Goal: Navigation & Orientation: Find specific page/section

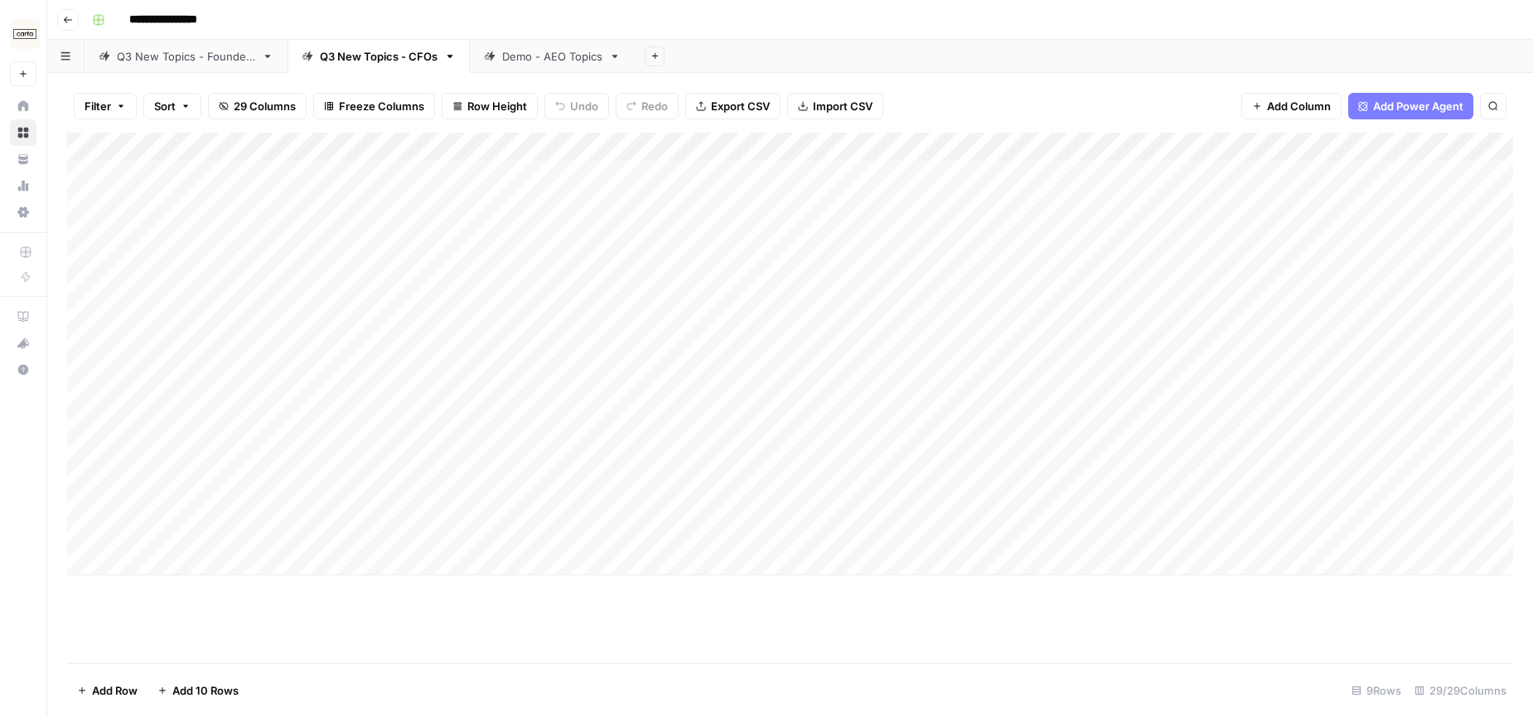
click at [76, 22] on button "Go back" at bounding box center [68, 20] width 22 height 22
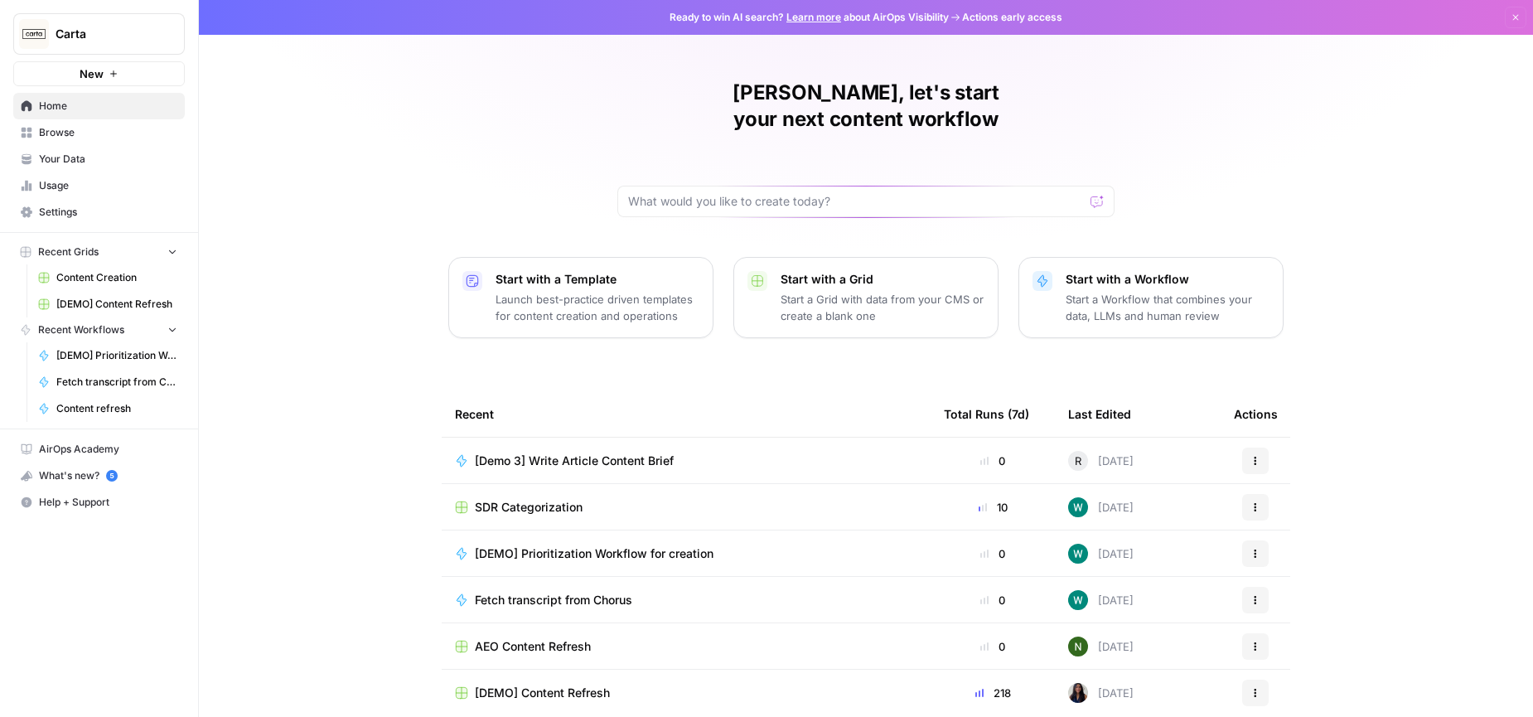
click at [543, 499] on span "SDR Categorization" at bounding box center [529, 507] width 108 height 17
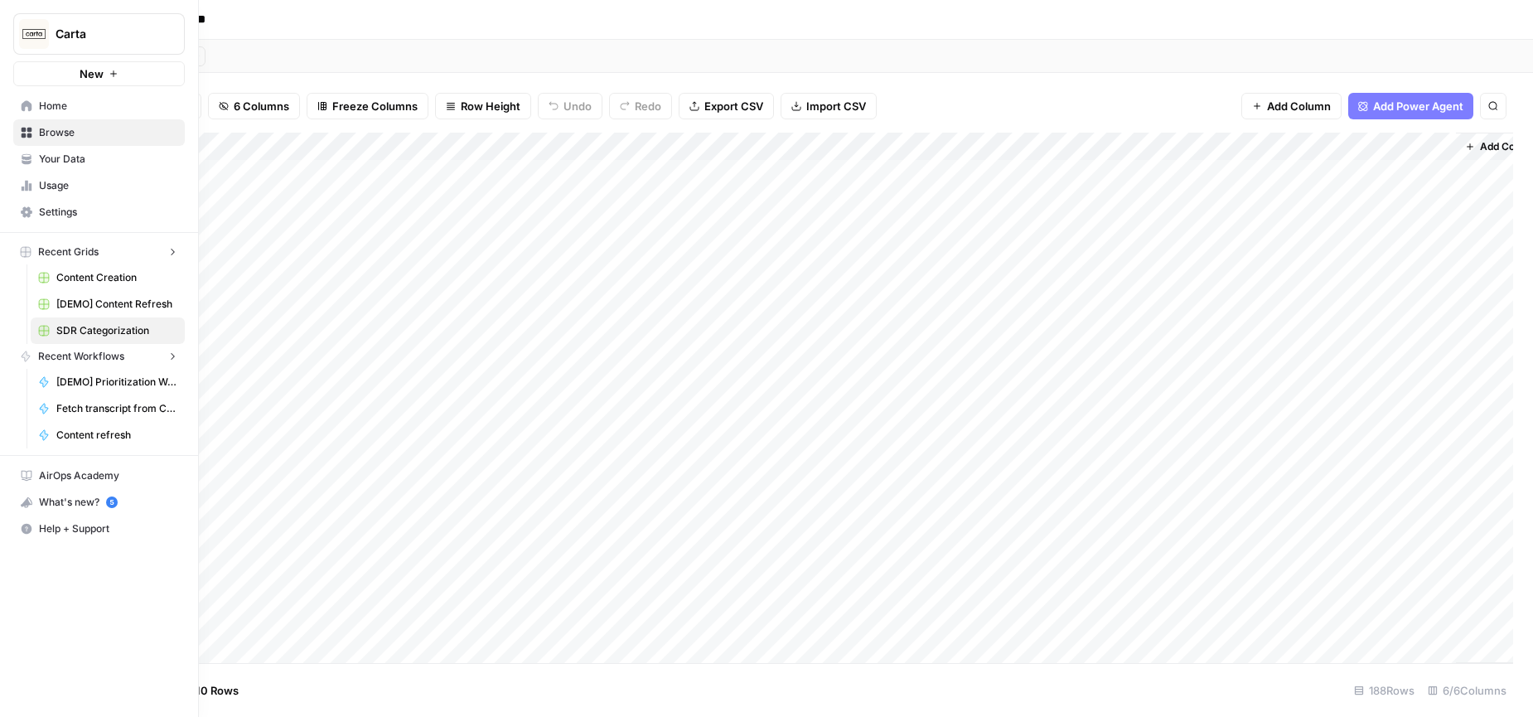
click at [22, 106] on icon at bounding box center [27, 105] width 11 height 11
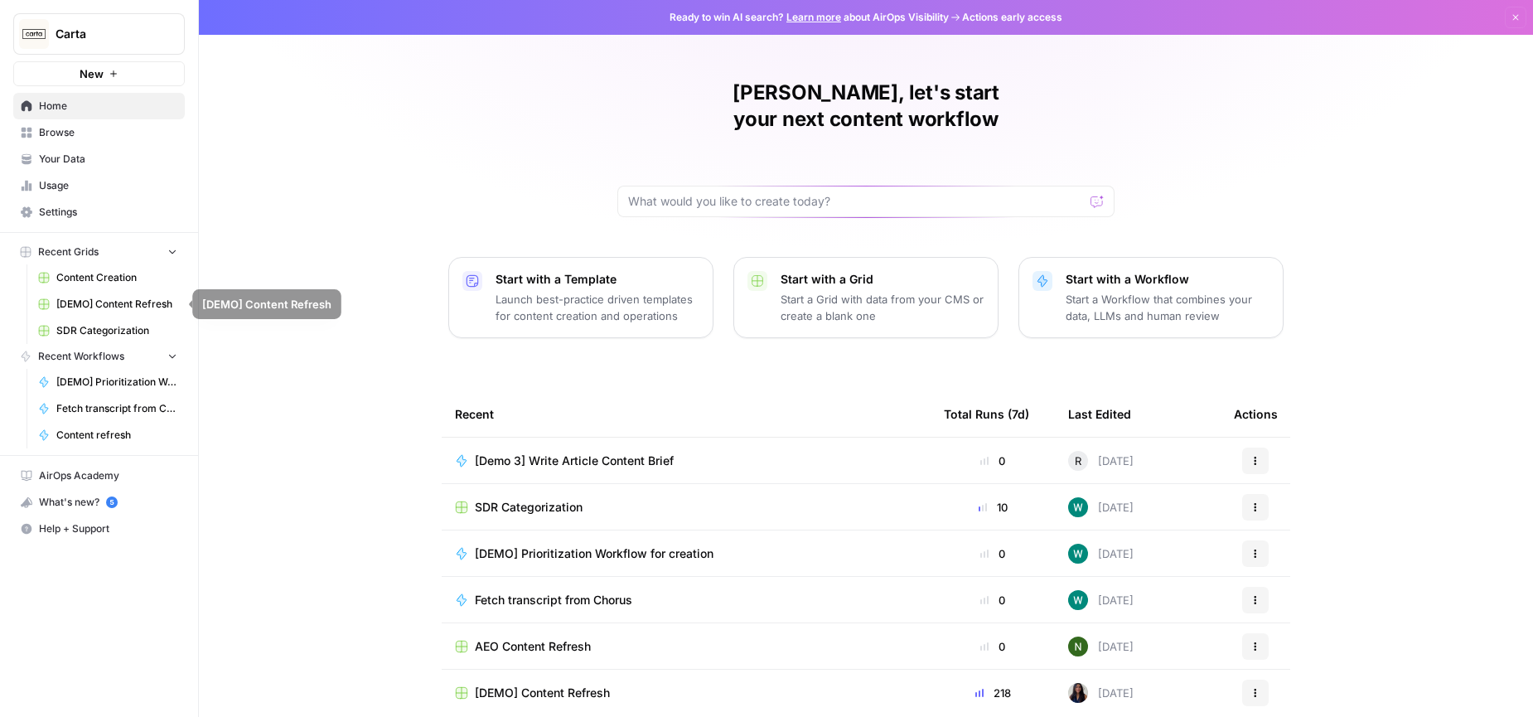
click at [87, 280] on span "Content Creation" at bounding box center [116, 277] width 121 height 15
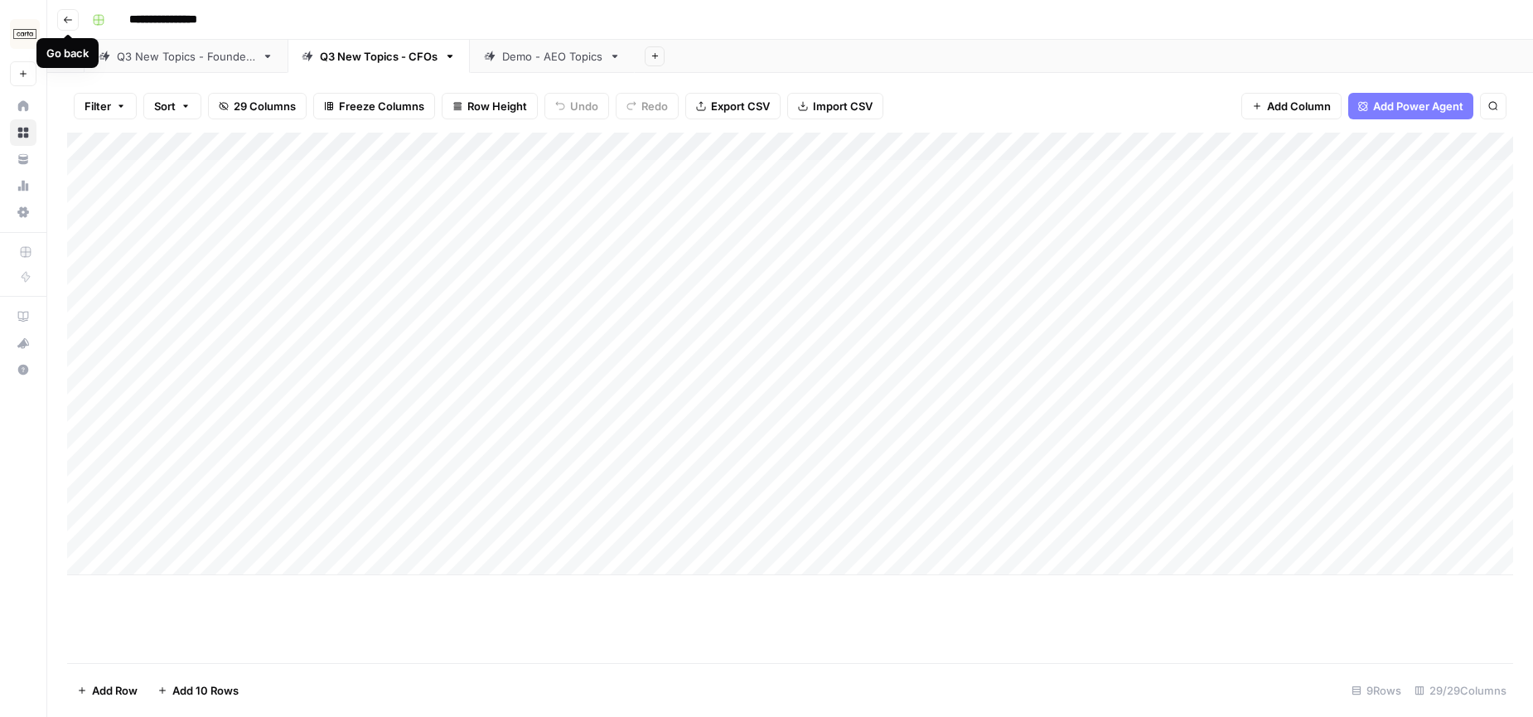
click at [63, 15] on icon "button" at bounding box center [68, 20] width 10 height 10
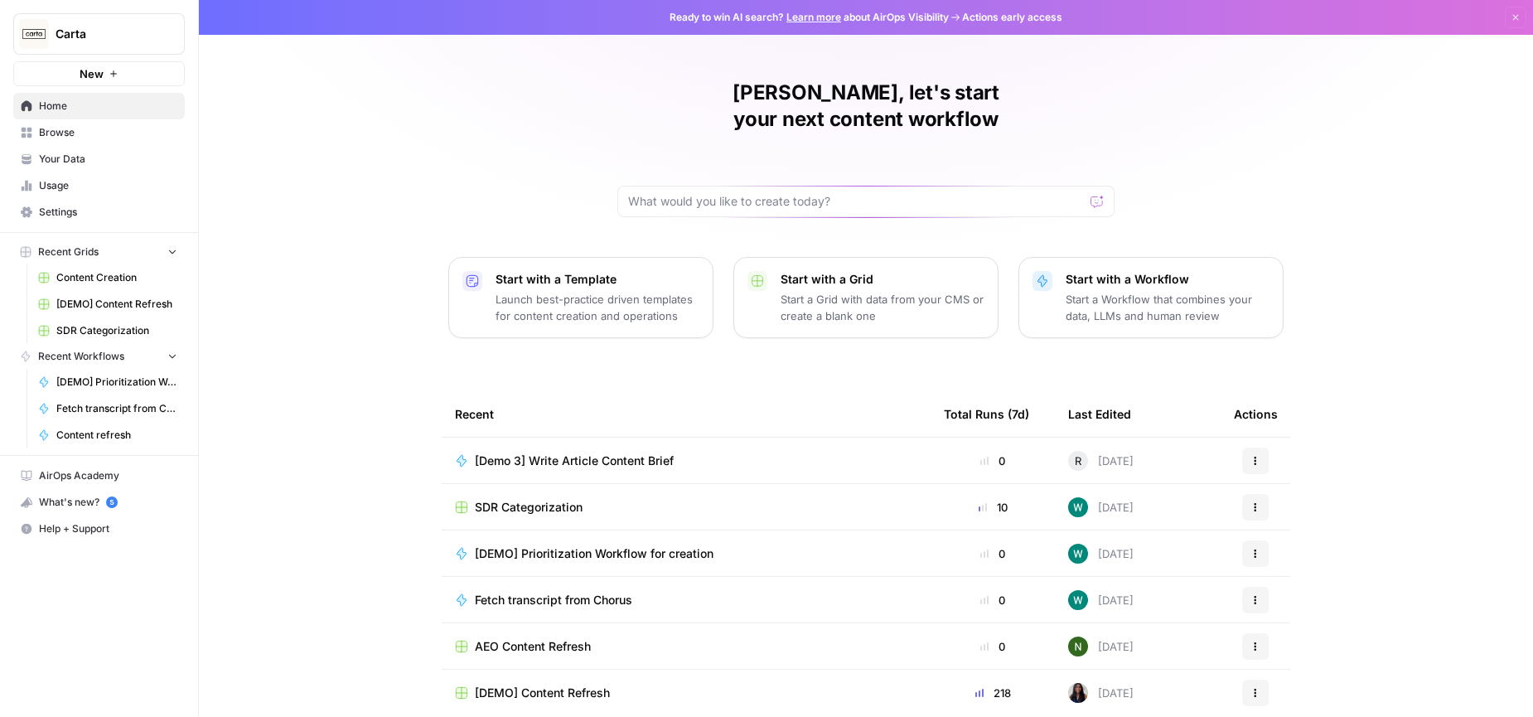
click at [79, 166] on span "Your Data" at bounding box center [108, 159] width 138 height 15
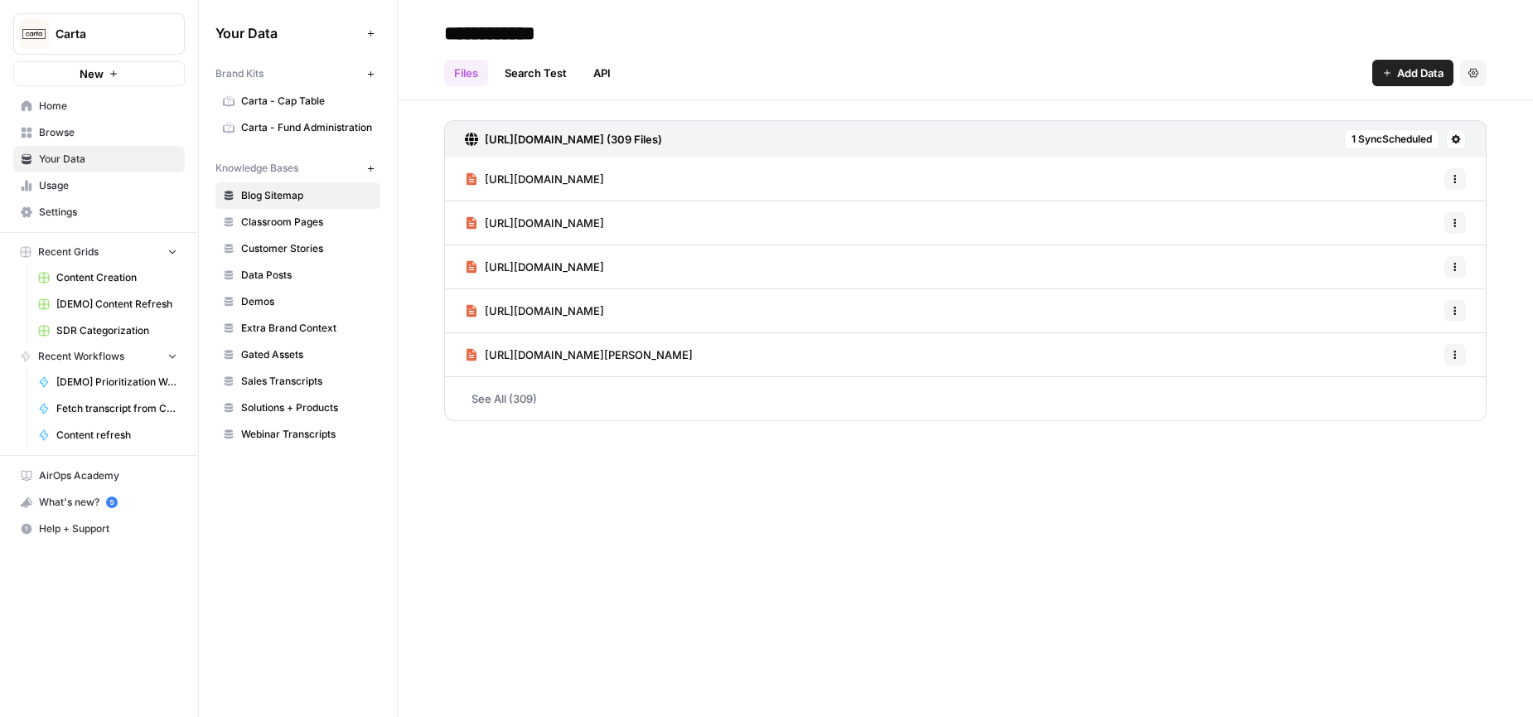
click at [291, 442] on link "Webinar Transcripts" at bounding box center [297, 434] width 165 height 27
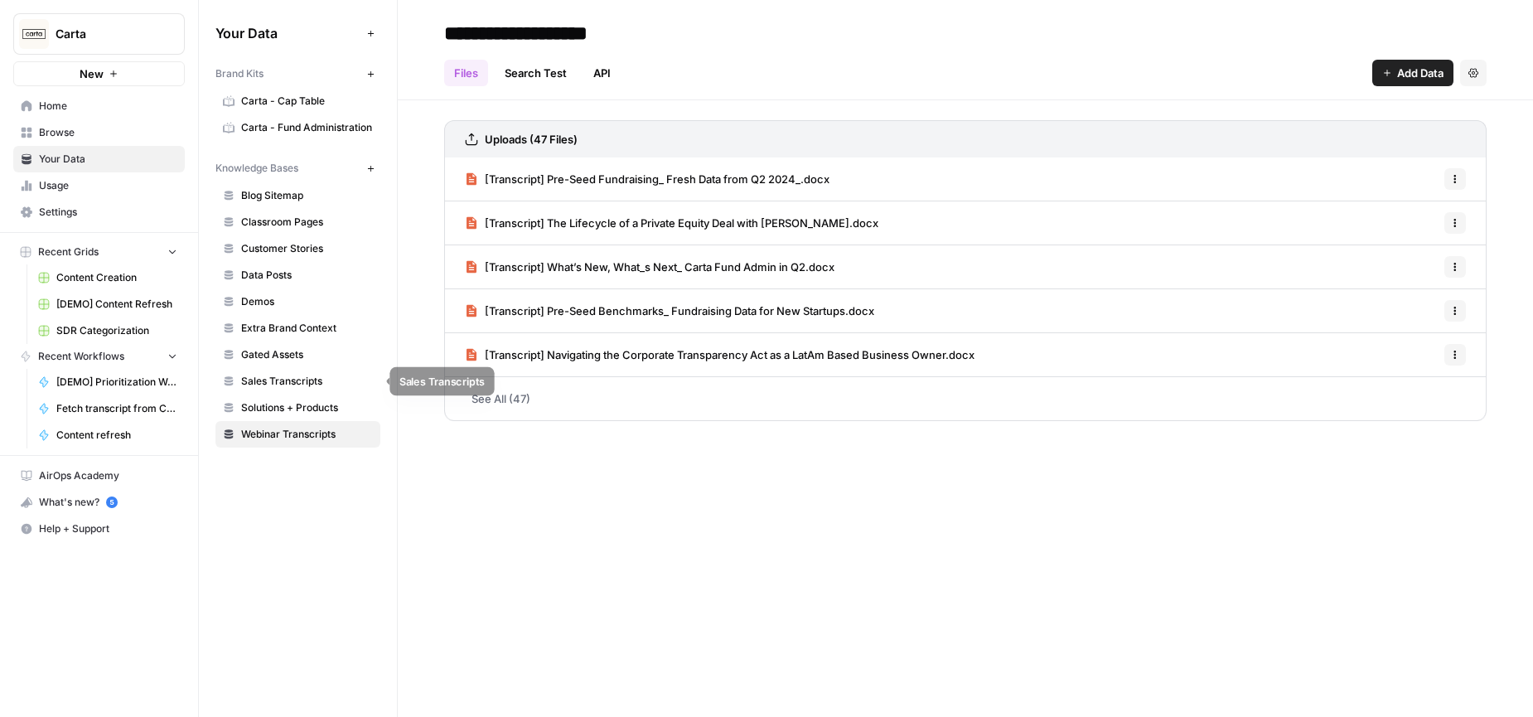
click at [276, 372] on link "Sales Transcripts" at bounding box center [297, 381] width 165 height 27
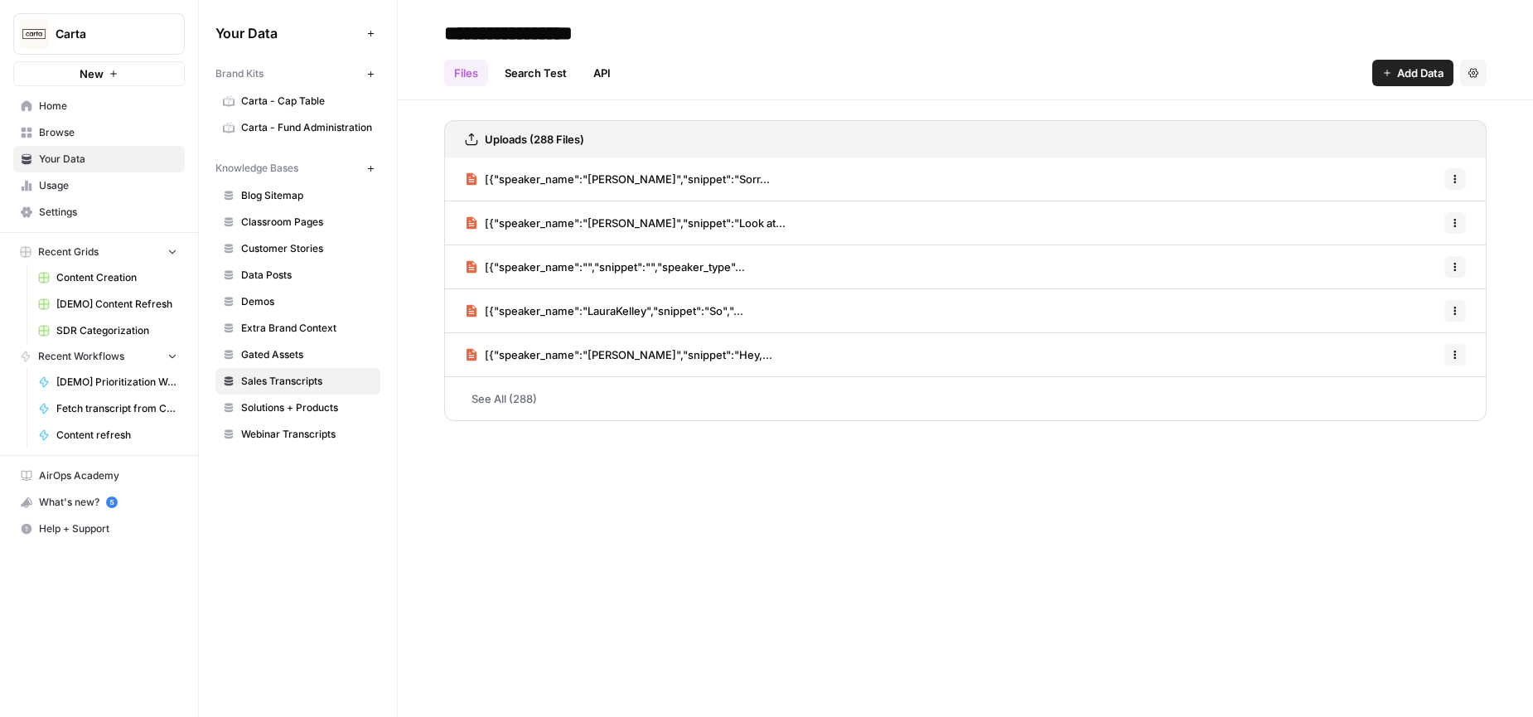
click at [644, 176] on span "[{"speaker_name":"[PERSON_NAME]","snippet":"Sorr..." at bounding box center [627, 179] width 285 height 17
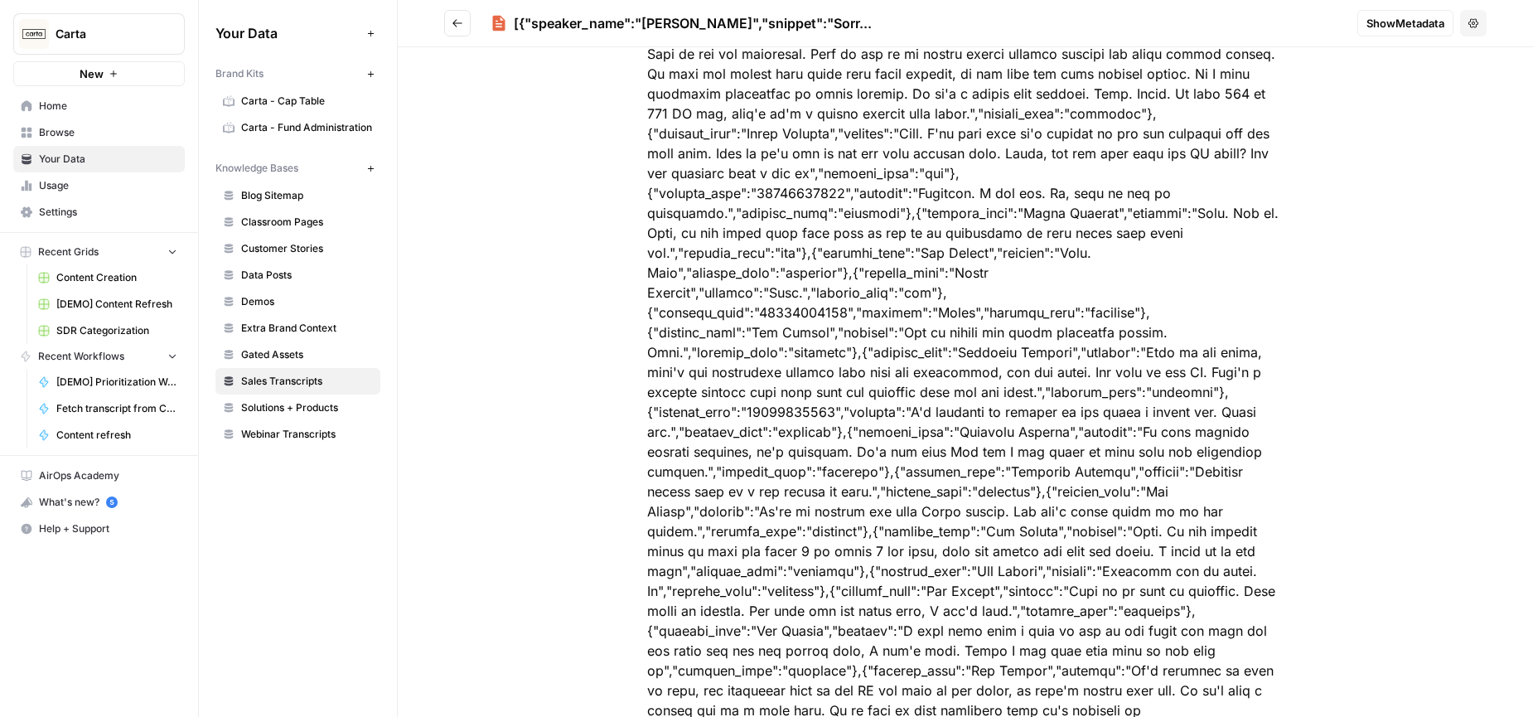
scroll to position [3395, 0]
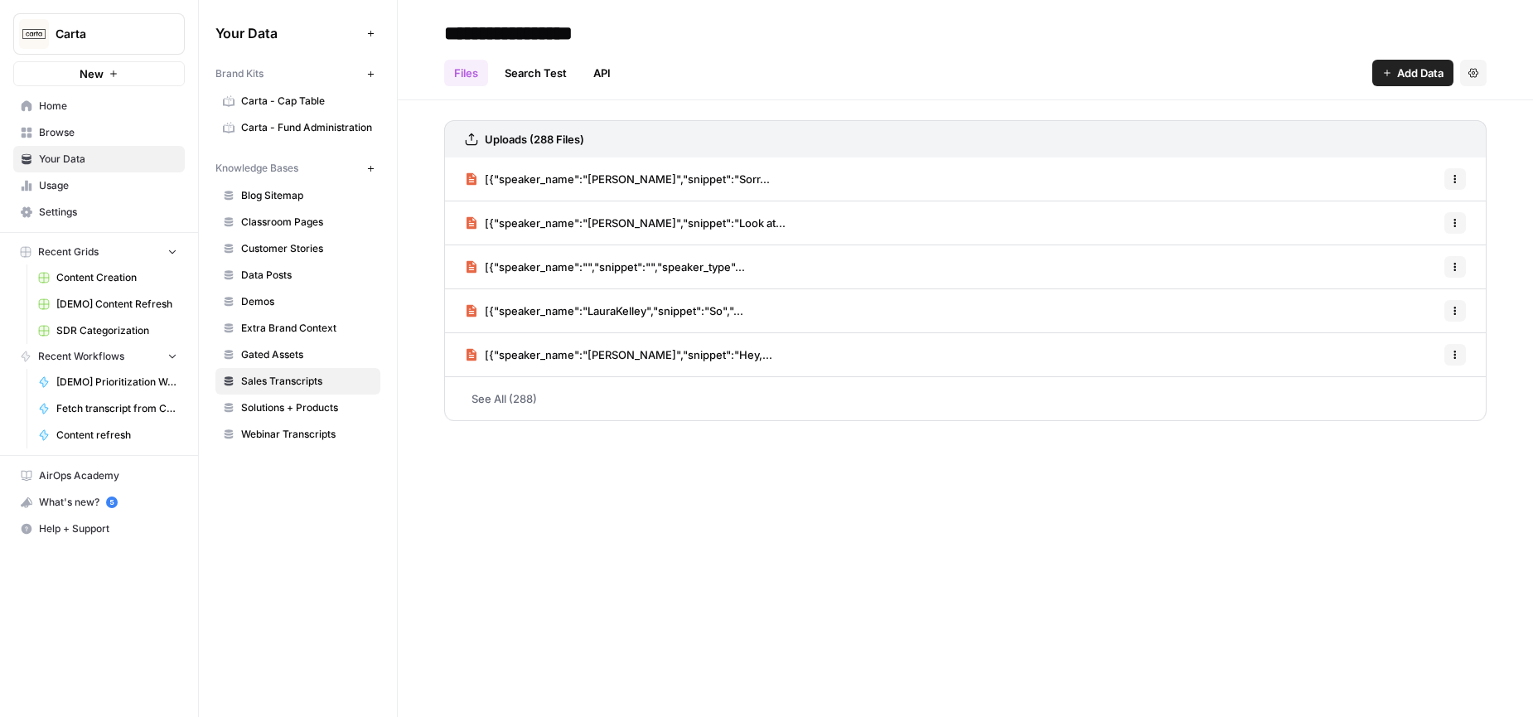
click at [274, 345] on link "Gated Assets" at bounding box center [297, 354] width 165 height 27
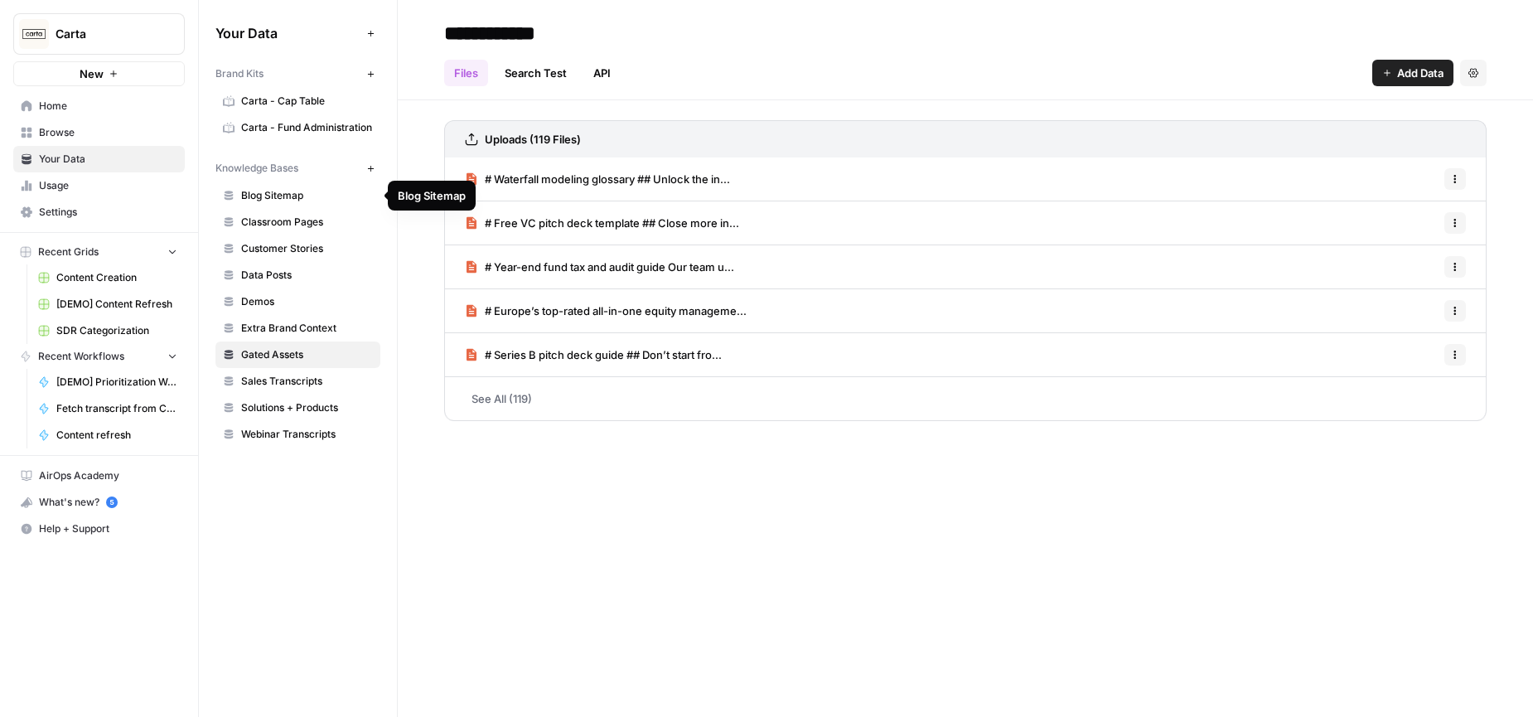
click at [283, 192] on span "Blog Sitemap" at bounding box center [307, 195] width 132 height 15
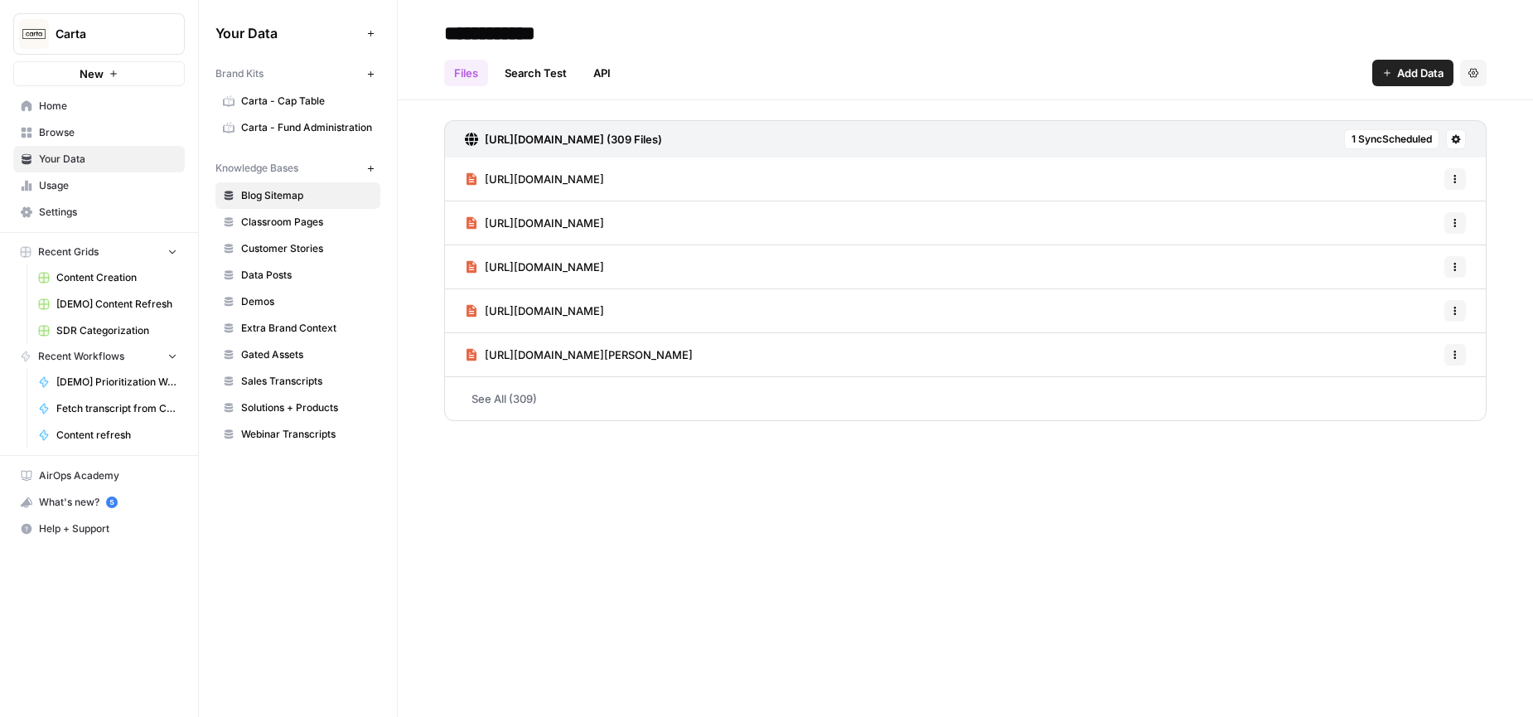
click at [73, 105] on span "Home" at bounding box center [108, 106] width 138 height 15
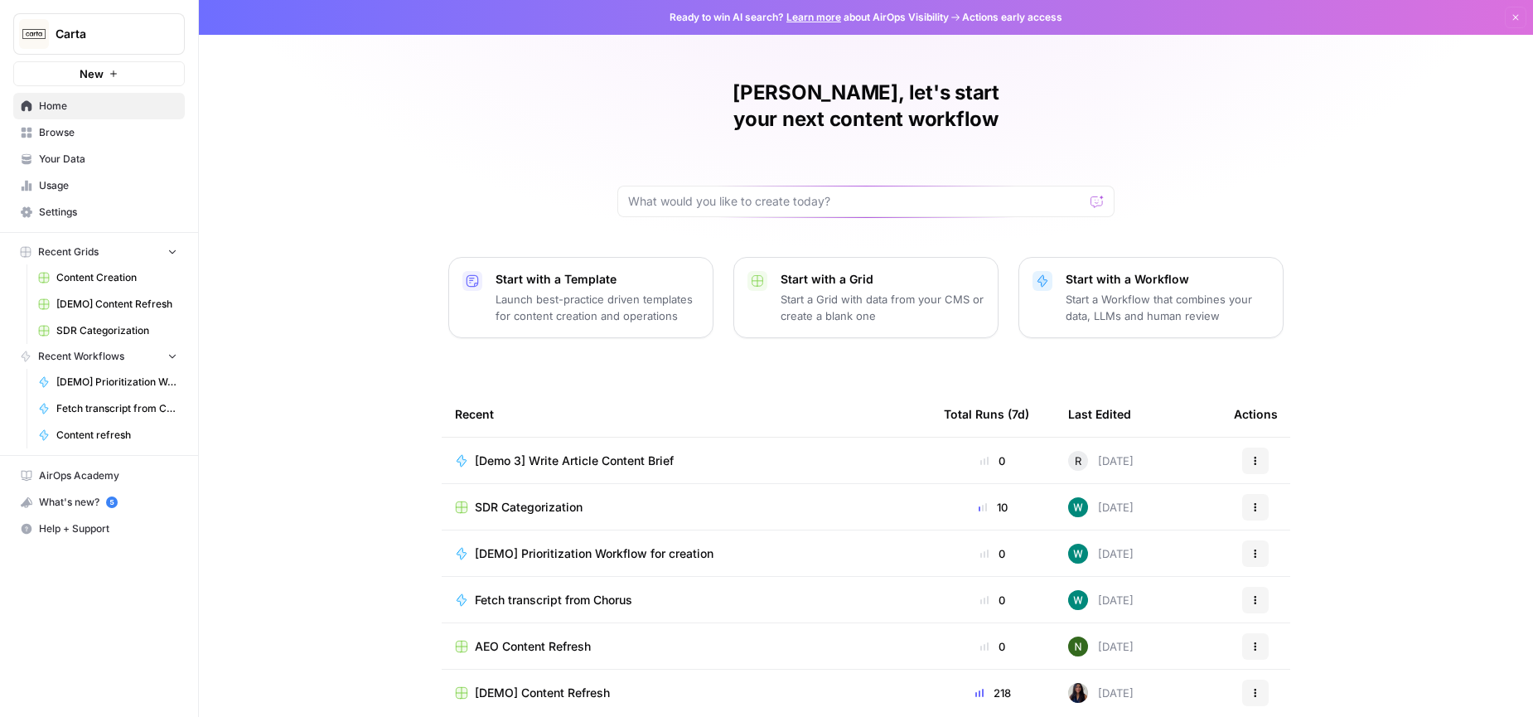
click at [82, 160] on span "Your Data" at bounding box center [108, 159] width 138 height 15
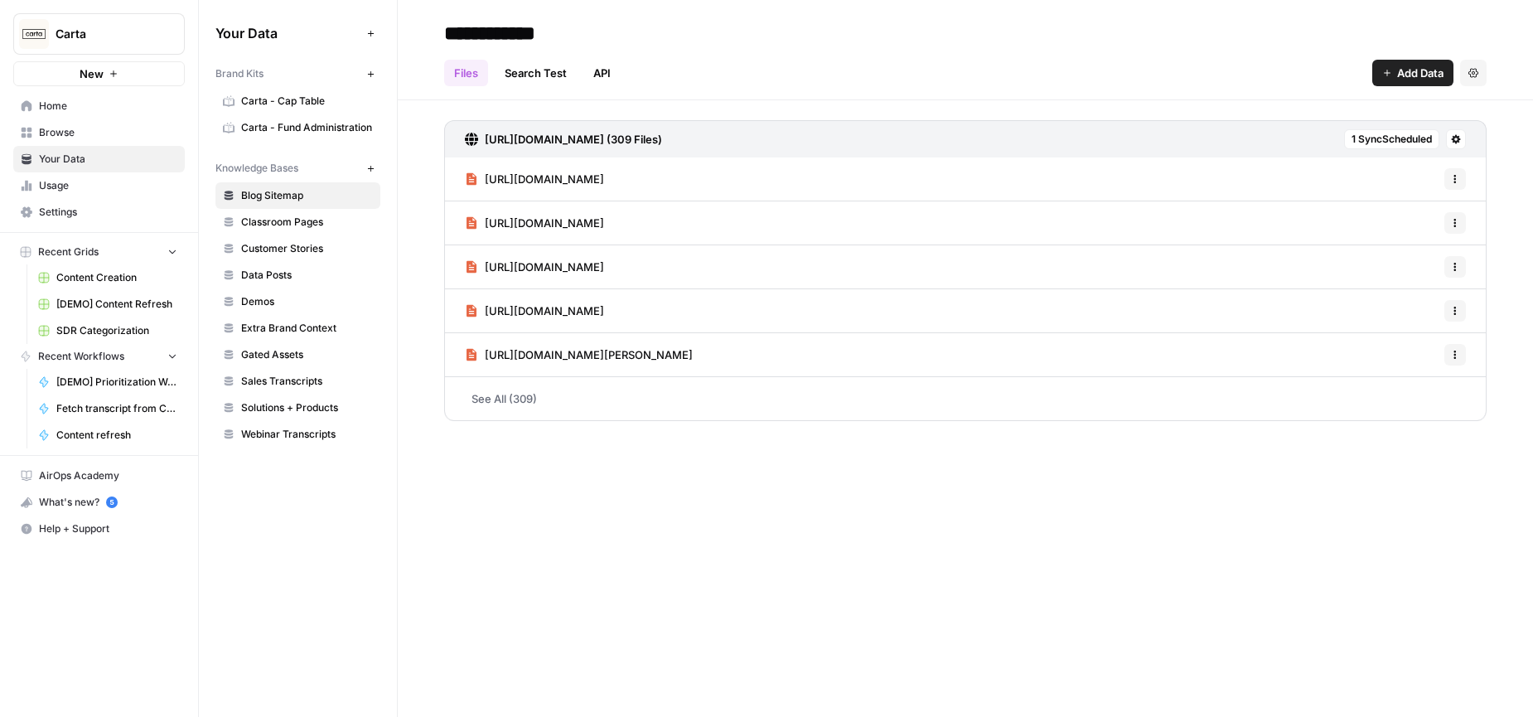
click at [115, 279] on span "Content Creation" at bounding box center [116, 277] width 121 height 15
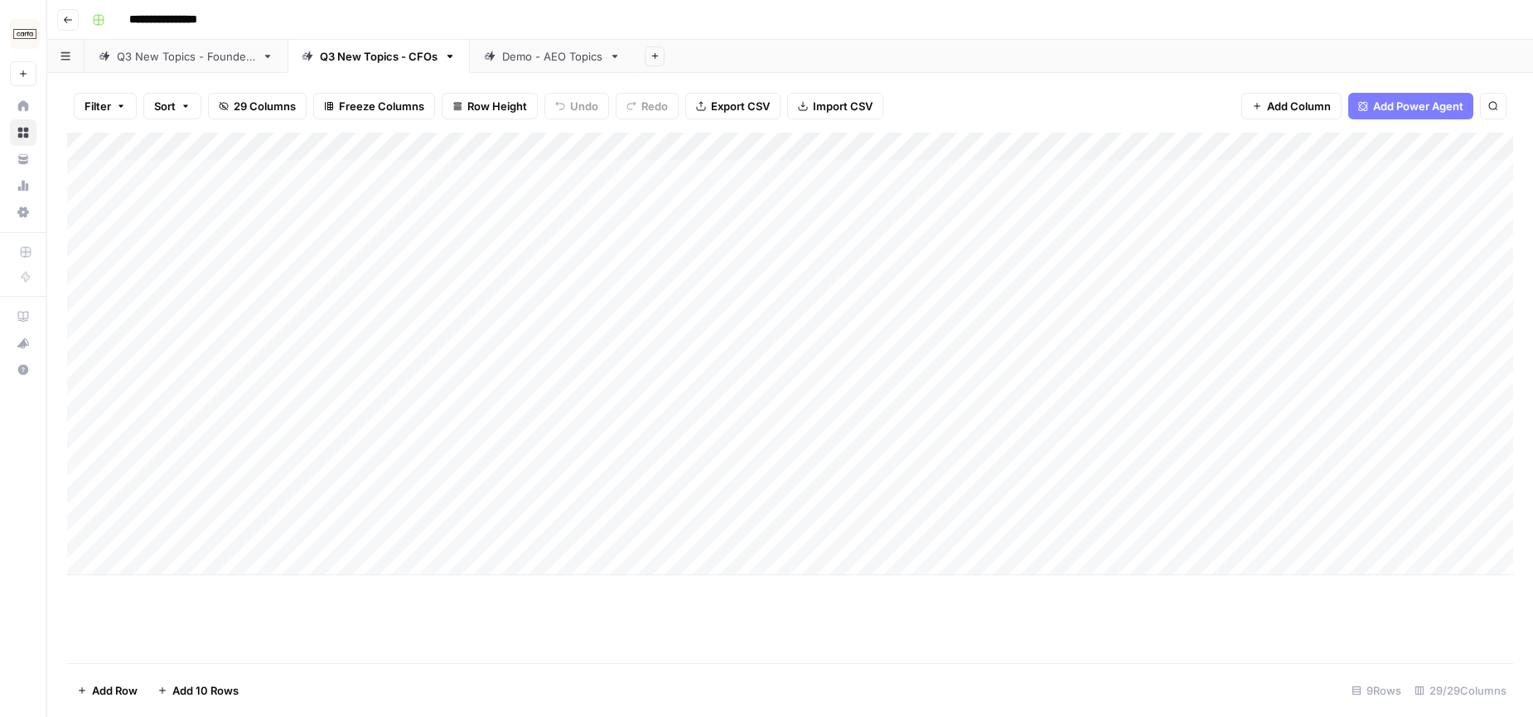
click at [932, 12] on div "**********" at bounding box center [800, 20] width 1431 height 27
click at [980, 22] on div "**********" at bounding box center [800, 20] width 1431 height 27
